Goal: Information Seeking & Learning: Learn about a topic

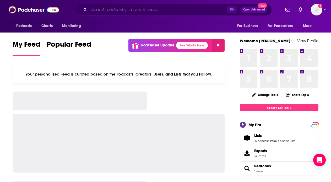
click at [98, 10] on input "Search podcasts, credits, & more..." at bounding box center [158, 10] width 138 height 8
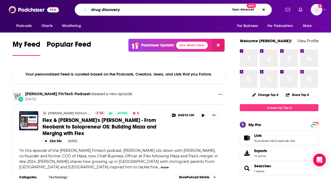
drag, startPoint x: 124, startPoint y: 10, endPoint x: 77, endPoint y: 9, distance: 47.2
click at [77, 9] on div "drug discovery Open Advanced New" at bounding box center [173, 10] width 197 height 12
type input "healthcare"
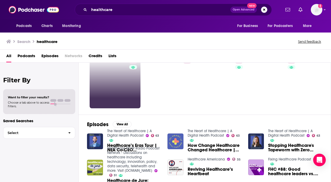
scroll to position [24, 0]
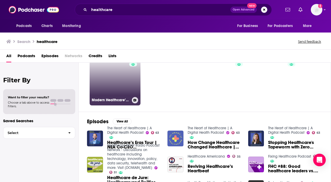
click at [110, 85] on link "42 Modern Healthcare’s Healthcare Insider Podcast" at bounding box center [115, 80] width 51 height 51
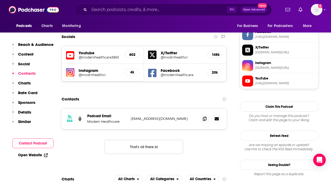
scroll to position [455, 0]
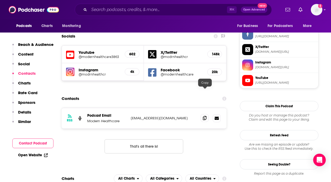
click at [205, 116] on icon at bounding box center [205, 118] width 4 height 4
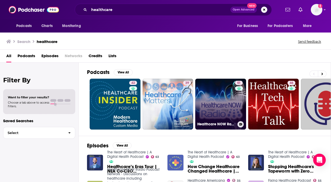
click at [211, 105] on link "51 Healthcare NOW Radio Podcast Network - Discussions on healthcare including t…" at bounding box center [220, 104] width 51 height 51
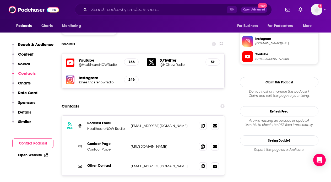
scroll to position [458, 0]
click at [202, 121] on span at bounding box center [203, 125] width 8 height 8
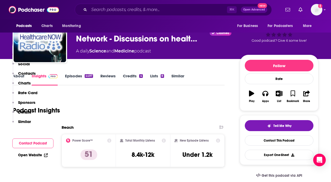
scroll to position [0, 0]
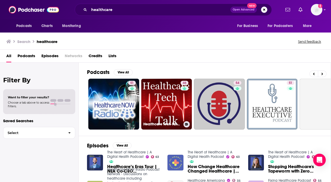
scroll to position [0, 109]
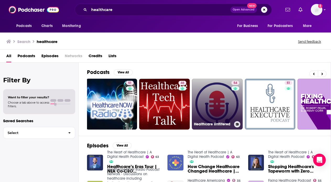
click at [215, 107] on link "54 Healthcare Unfiltered" at bounding box center [217, 104] width 51 height 51
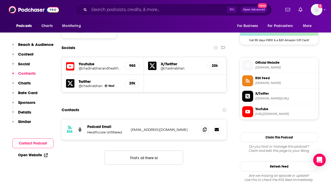
scroll to position [436, 0]
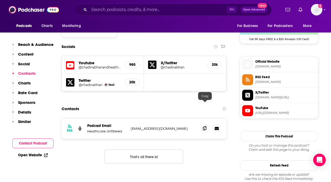
click at [205, 126] on icon at bounding box center [205, 128] width 4 height 4
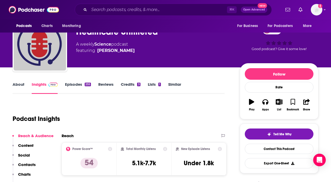
scroll to position [0, 0]
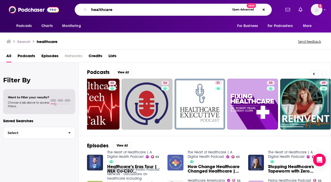
drag, startPoint x: 125, startPoint y: 9, endPoint x: 78, endPoint y: 9, distance: 47.2
click at [78, 9] on div "healthcare Open Advanced New" at bounding box center [173, 10] width 197 height 12
type input "health tech"
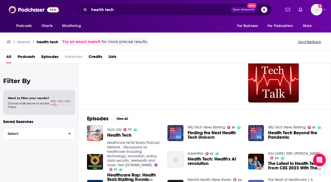
scroll to position [30, 0]
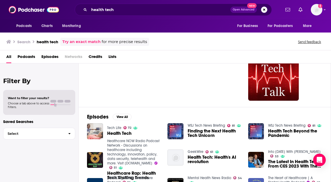
click at [282, 137] on span "Health Tech Beyond the Pandemic" at bounding box center [295, 133] width 54 height 9
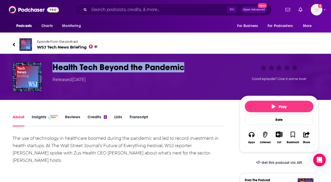
drag, startPoint x: 193, startPoint y: 69, endPoint x: 51, endPoint y: 67, distance: 142.0
click at [51, 67] on div "Health Tech Beyond the Pandemic Released [DATE] Good episode? Give it some love!" at bounding box center [166, 76] width 306 height 29
copy h1 "Health Tech Beyond the Pandemic"
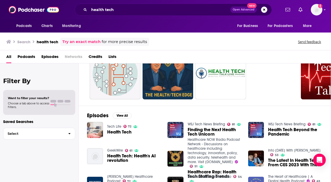
scroll to position [44, 0]
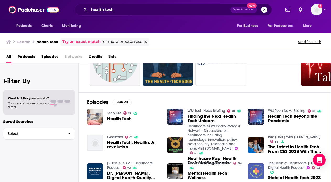
click at [207, 117] on span "Finding the Next Health Tech Unicorn" at bounding box center [215, 118] width 54 height 9
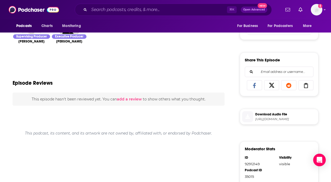
scroll to position [3, 0]
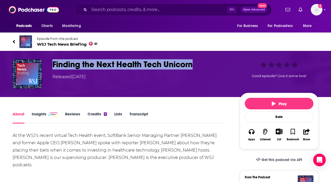
drag, startPoint x: 197, startPoint y: 64, endPoint x: 52, endPoint y: 65, distance: 144.4
click at [52, 65] on div "Finding the Next Health Tech Unicorn Released [DATE] Good episode? Give it some…" at bounding box center [166, 73] width 306 height 29
copy h1 "Finding the Next Health Tech Unicorn"
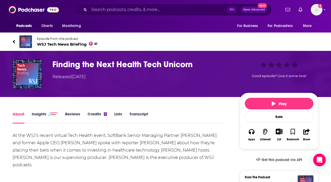
click at [12, 42] on div "Episode from the podcast WSJ Tech News Briefing 81 Next Episode" at bounding box center [166, 41] width 314 height 21
click at [14, 40] on icon at bounding box center [14, 41] width 3 height 5
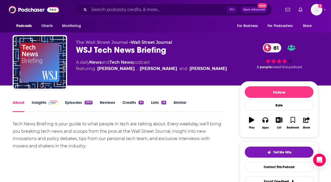
click at [124, 48] on div "WSJ Tech News Briefing 81" at bounding box center [153, 50] width 155 height 10
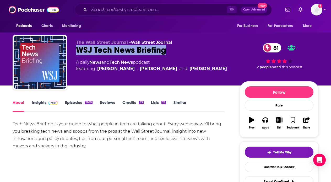
drag, startPoint x: 167, startPoint y: 53, endPoint x: 70, endPoint y: 52, distance: 96.4
click at [70, 52] on div "The Wall Street Journal • Wall Street Journal WSJ Tech News Briefing 81 A daily…" at bounding box center [166, 63] width 306 height 57
copy h1 "WSJ Tech News Briefing"
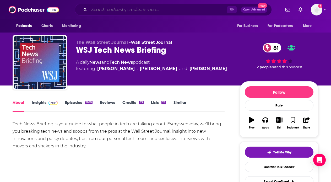
click at [117, 10] on input "Search podcasts, credits, & more..." at bounding box center [158, 10] width 138 height 8
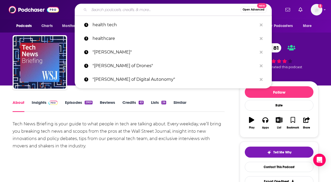
paste input "WSJ Tech News Briefing"
type input "WSJ Tech News Briefing"
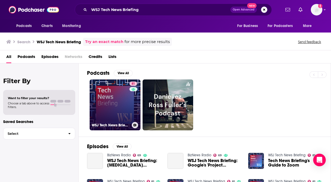
click at [118, 103] on link "81 WSJ Tech News Briefing" at bounding box center [115, 104] width 51 height 51
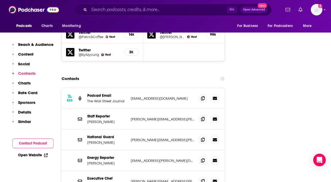
scroll to position [546, 0]
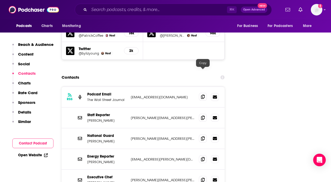
click at [203, 95] on icon at bounding box center [203, 97] width 4 height 4
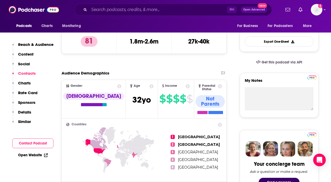
scroll to position [0, 0]
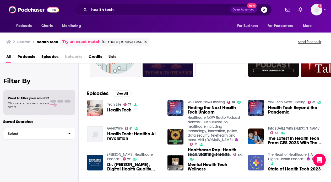
scroll to position [55, 0]
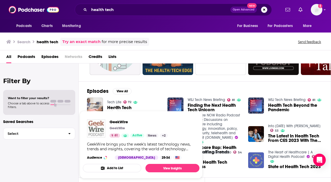
click at [98, 127] on img "GeekWire" at bounding box center [96, 128] width 18 height 18
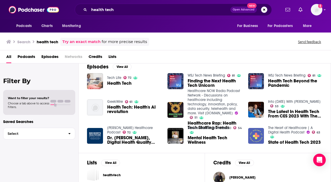
scroll to position [80, 0]
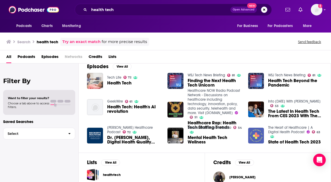
click at [112, 83] on span "Health Tech" at bounding box center [119, 83] width 24 height 4
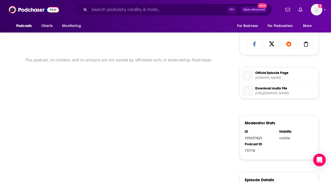
scroll to position [251, 0]
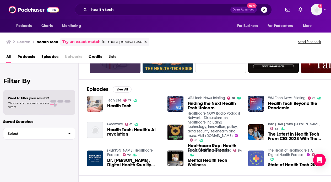
scroll to position [59, 0]
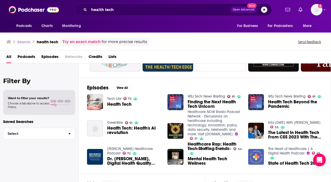
click at [117, 99] on link "Tech Life" at bounding box center [114, 98] width 14 height 4
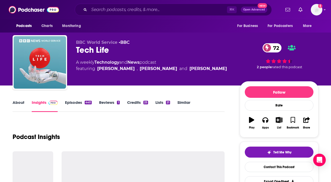
click at [90, 48] on div "Tech Life 72" at bounding box center [153, 50] width 155 height 10
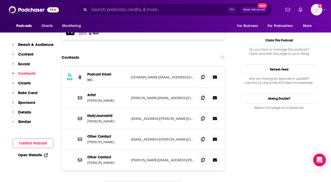
scroll to position [485, 0]
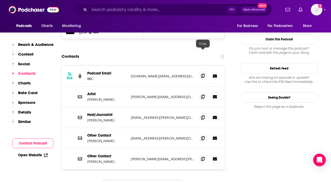
click at [203, 74] on icon at bounding box center [203, 76] width 4 height 4
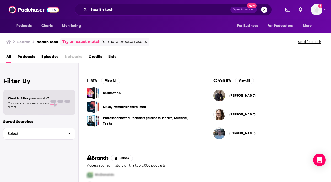
scroll to position [164, 0]
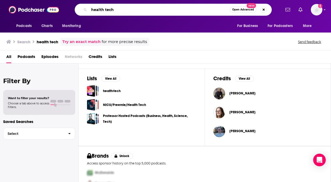
click at [124, 13] on input "health tech" at bounding box center [159, 10] width 141 height 8
drag, startPoint x: 125, startPoint y: 8, endPoint x: 77, endPoint y: 7, distance: 48.0
click at [76, 8] on div "health tech Open Advanced New" at bounding box center [173, 10] width 197 height 12
type input "Medcity pivot"
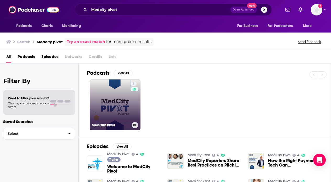
click at [112, 105] on link "4 MedCity Pivot" at bounding box center [115, 104] width 51 height 51
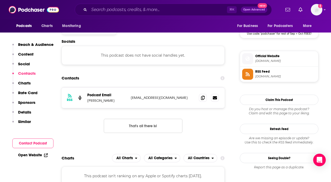
scroll to position [443, 0]
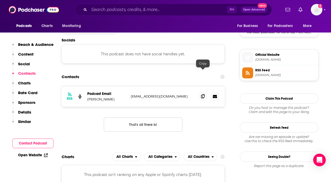
click at [200, 92] on span at bounding box center [203, 96] width 8 height 8
